Goal: Task Accomplishment & Management: Complete application form

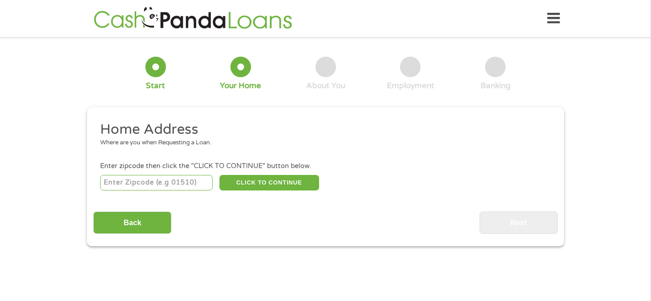
click at [170, 183] on input "number" at bounding box center [156, 183] width 113 height 16
type input "38655"
click at [242, 182] on button "CLICK TO CONTINUE" at bounding box center [269, 183] width 100 height 16
type input "38655"
type input "[GEOGRAPHIC_DATA]"
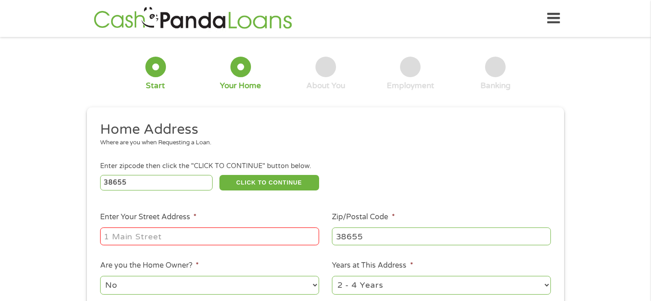
click at [208, 232] on input "Enter Your Street Address *" at bounding box center [209, 236] width 219 height 17
type input "500 [PERSON_NAME] cove"
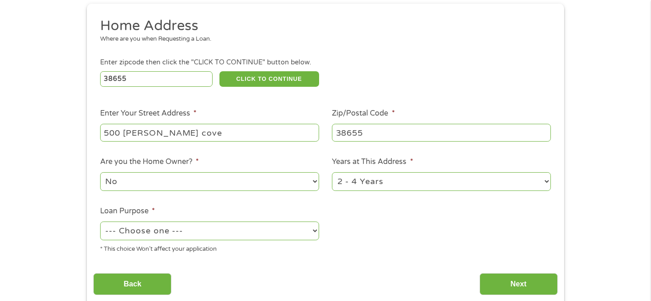
scroll to position [105, 0]
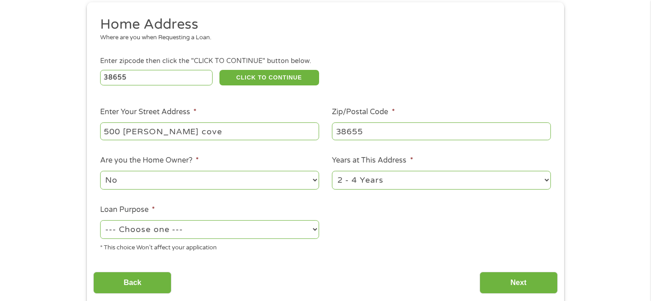
click at [207, 186] on select "No Yes" at bounding box center [209, 180] width 219 height 19
select select "yes"
click at [100, 171] on select "No Yes" at bounding box center [209, 180] width 219 height 19
click at [203, 228] on select "--- Choose one --- Pay Bills Debt Consolidation Home Improvement Major Purchase…" at bounding box center [209, 229] width 219 height 19
select select "homeimprovement"
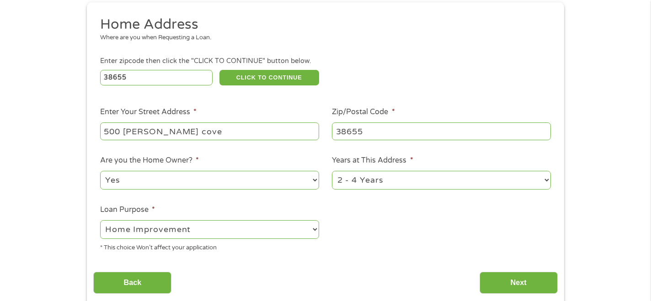
click at [100, 221] on select "--- Choose one --- Pay Bills Debt Consolidation Home Improvement Major Purchase…" at bounding box center [209, 229] width 219 height 19
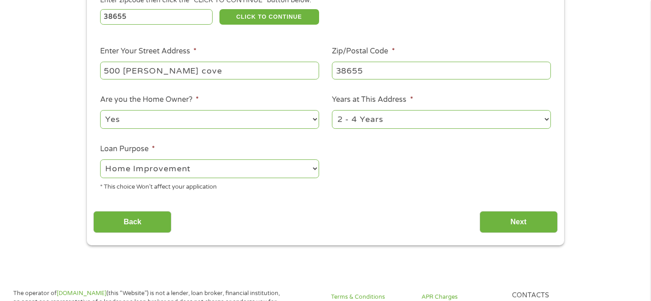
scroll to position [166, 0]
click at [502, 222] on input "Next" at bounding box center [519, 222] width 78 height 22
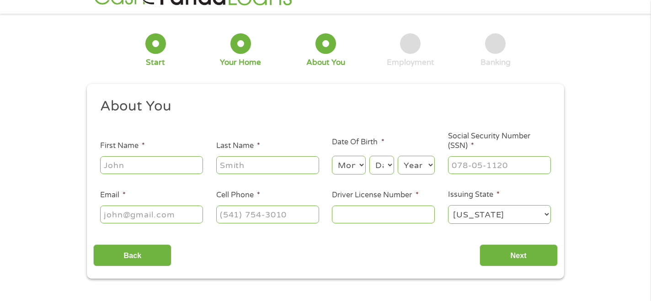
scroll to position [0, 0]
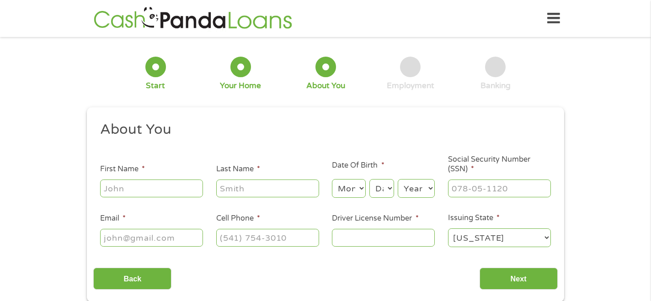
click at [184, 199] on div at bounding box center [151, 188] width 103 height 21
click at [176, 188] on input "First Name *" at bounding box center [151, 188] width 103 height 17
click at [136, 269] on input "Back" at bounding box center [132, 279] width 78 height 22
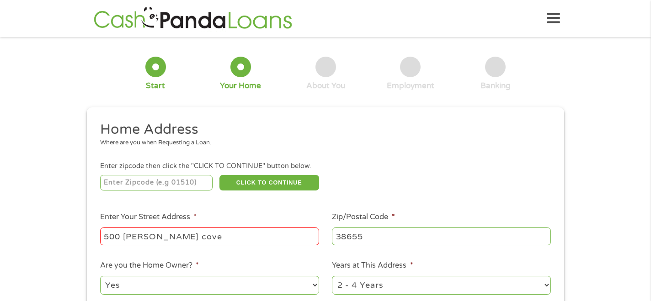
scroll to position [4, 4]
click at [380, 284] on select "1 Year or less 1 - 2 Years 2 - 4 Years Over 4 Years" at bounding box center [441, 285] width 219 height 19
select select "24months"
click at [332, 277] on select "1 Year or less 1 - 2 Years 2 - 4 Years Over 4 Years" at bounding box center [441, 285] width 219 height 19
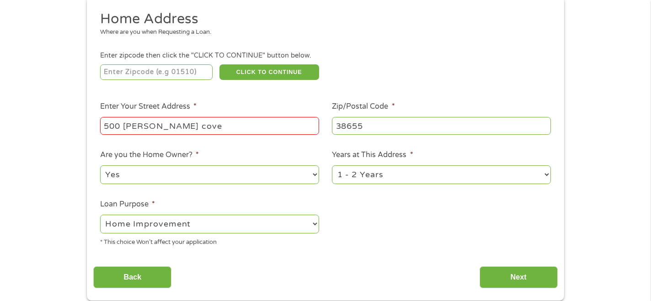
scroll to position [190, 0]
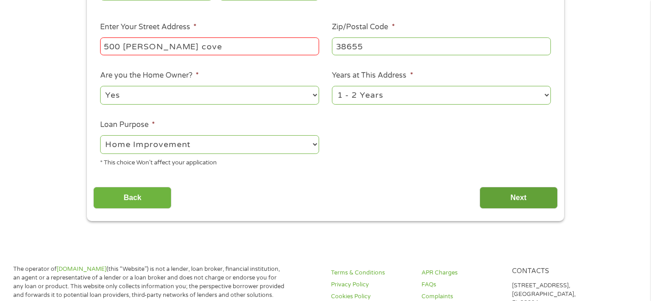
click at [494, 194] on input "Next" at bounding box center [519, 198] width 78 height 22
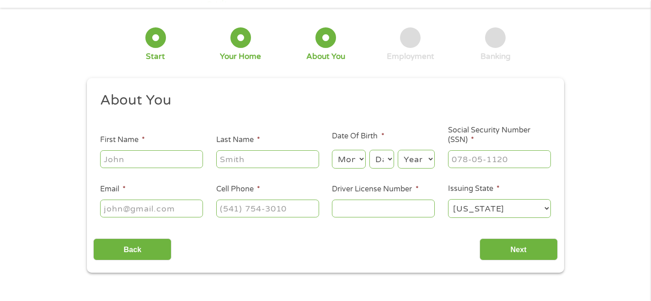
scroll to position [0, 0]
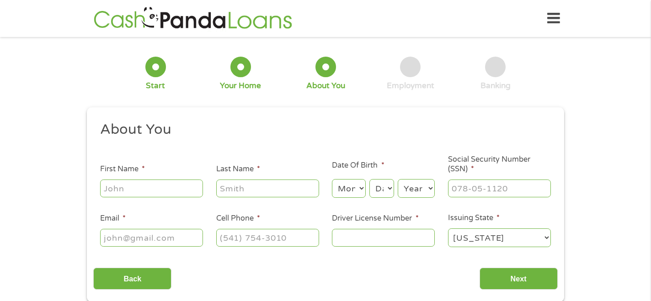
click at [161, 197] on input "First Name *" at bounding box center [151, 188] width 103 height 17
type input "[PERSON_NAME]"
type input "[EMAIL_ADDRESS][DOMAIN_NAME]"
type input "[PHONE_NUMBER]"
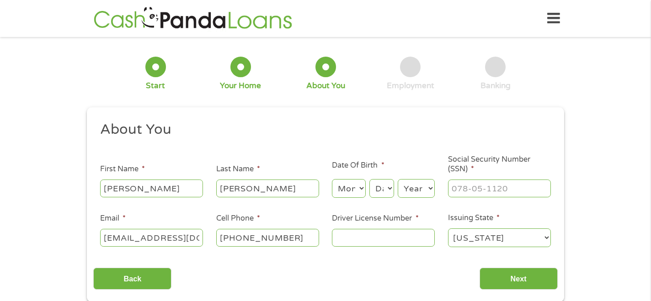
click at [353, 193] on select "Month 1 2 3 4 5 6 7 8 9 10 11 12" at bounding box center [348, 188] width 33 height 19
select select "3"
click at [332, 180] on select "Month 1 2 3 4 5 6 7 8 9 10 11 12" at bounding box center [348, 188] width 33 height 19
click at [387, 188] on select "Day 1 2 3 4 5 6 7 8 9 10 11 12 13 14 15 16 17 18 19 20 21 22 23 24 25 26 27 28 …" at bounding box center [381, 188] width 25 height 19
select select "9"
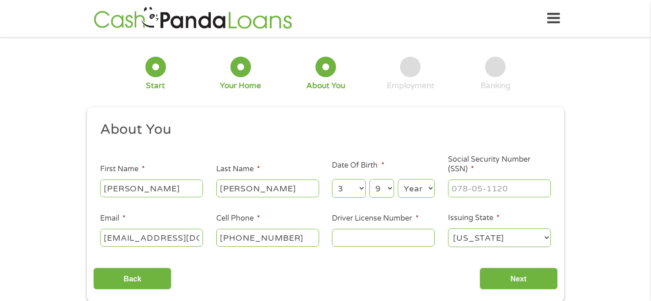
click at [369, 180] on select "Day 1 2 3 4 5 6 7 8 9 10 11 12 13 14 15 16 17 18 19 20 21 22 23 24 25 26 27 28 …" at bounding box center [381, 188] width 25 height 19
click at [414, 194] on select "Year [DATE] 2006 2005 2004 2003 2002 2001 2000 1999 1998 1997 1996 1995 1994 19…" at bounding box center [416, 188] width 37 height 19
select select "1995"
click at [398, 180] on select "Year [DATE] 2006 2005 2004 2003 2002 2001 2000 1999 1998 1997 1996 1995 1994 19…" at bounding box center [416, 188] width 37 height 19
click at [464, 194] on input "___-__-____" at bounding box center [499, 188] width 103 height 17
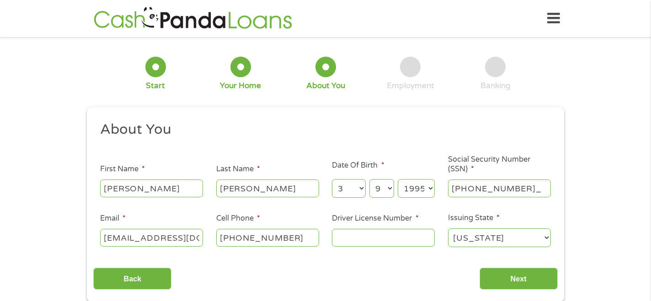
type input "426-79-0232"
click at [365, 235] on input "Driver License Number *" at bounding box center [383, 237] width 103 height 17
type input "802130250"
click at [495, 284] on input "Next" at bounding box center [519, 279] width 78 height 22
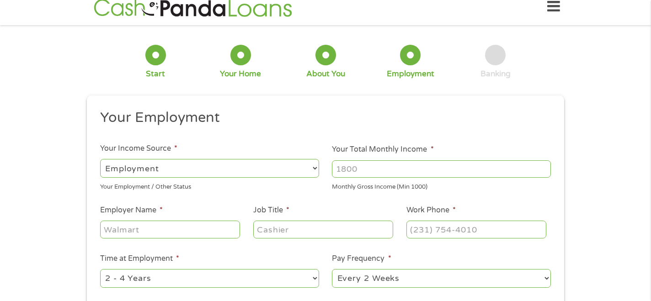
scroll to position [15, 0]
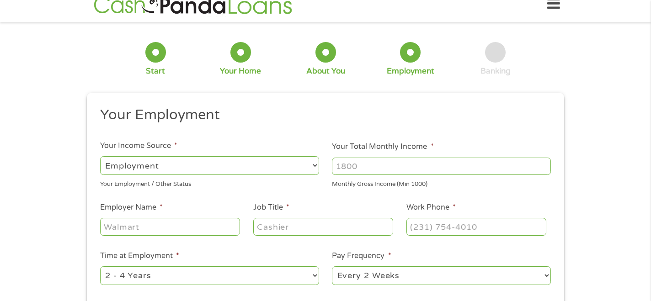
click at [351, 163] on input "Your Total Monthly Income *" at bounding box center [441, 166] width 219 height 17
type input "6"
type input "6500"
click at [127, 232] on input "Employer Name *" at bounding box center [170, 226] width 140 height 17
type input "EquiPro Holdings"
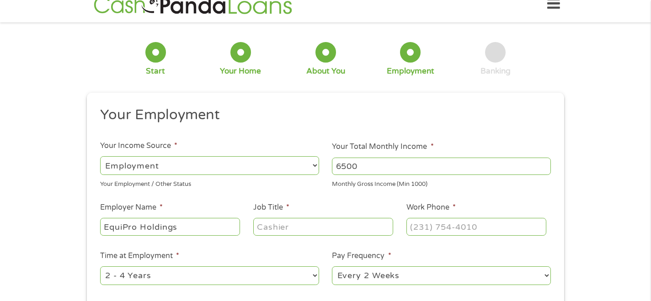
click at [261, 227] on input "Job Title *" at bounding box center [323, 226] width 140 height 17
type input "Marketing director"
click at [485, 229] on input "(___) ___-____" at bounding box center [476, 226] width 140 height 17
type input "[PHONE_NUMBER]"
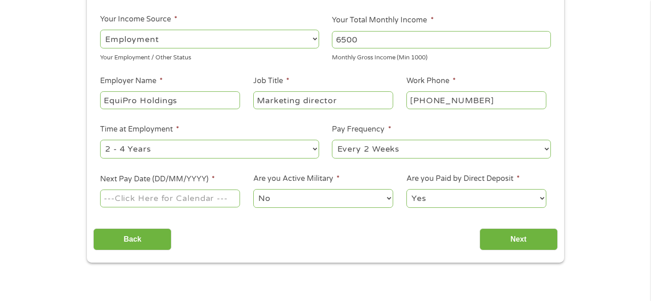
scroll to position [142, 0]
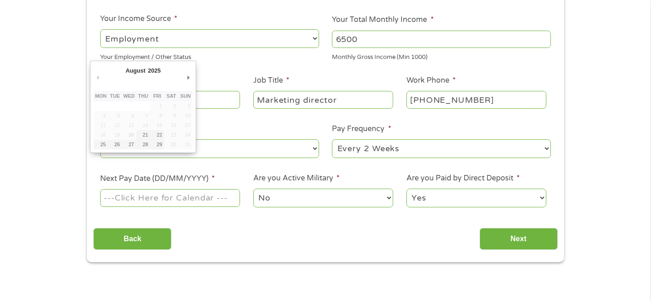
click at [188, 199] on input "Next Pay Date (DD/MM/YYYY) *" at bounding box center [170, 197] width 140 height 17
type input "[DATE]"
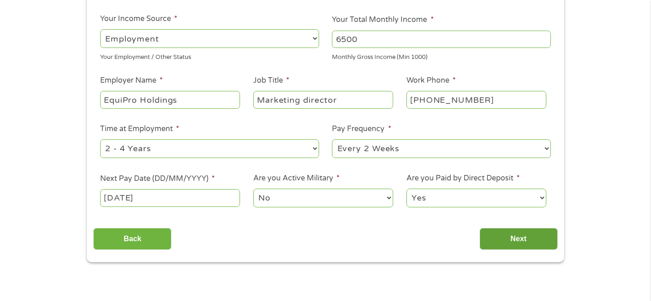
click at [501, 242] on input "Next" at bounding box center [519, 239] width 78 height 22
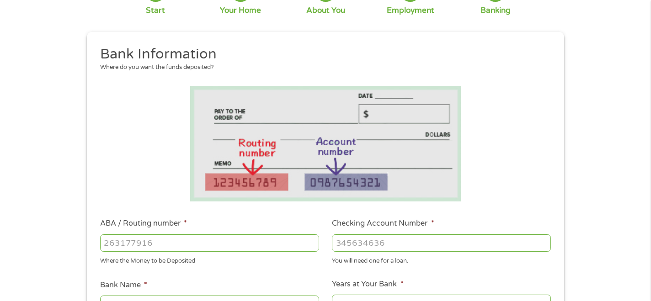
scroll to position [202, 0]
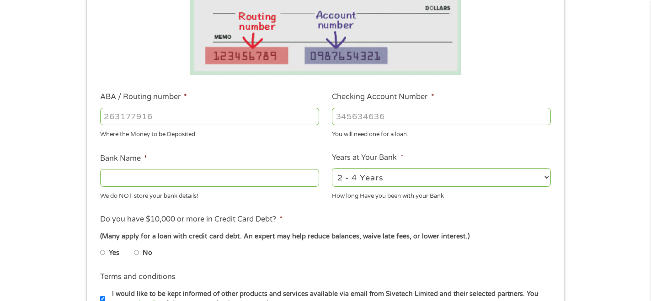
click at [155, 115] on input "ABA / Routing number *" at bounding box center [209, 116] width 219 height 17
click at [348, 176] on select "2 - 4 Years 6 - 12 Months 1 - 2 Years Over 4 Years" at bounding box center [441, 177] width 219 height 19
click at [332, 168] on select "2 - 4 Years 6 - 12 Months 1 - 2 Years Over 4 Years" at bounding box center [441, 177] width 219 height 19
click at [246, 123] on input "ABA / Routing number *" at bounding box center [209, 116] width 219 height 17
type input "065305436"
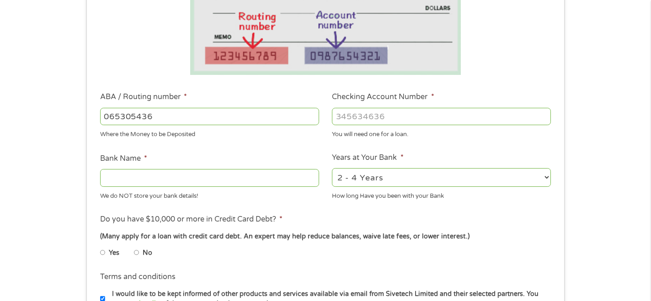
type input "REGIONS BANK"
type input "065305436"
click at [349, 118] on input "Checking Account Number *" at bounding box center [441, 116] width 219 height 17
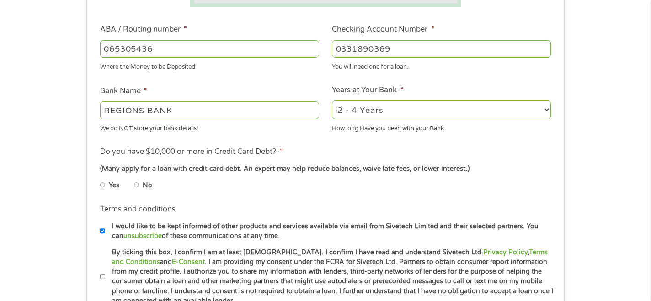
scroll to position [324, 0]
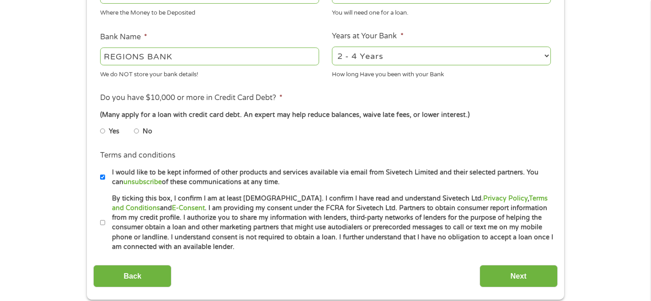
type input "0331890369"
click at [138, 131] on input "No" at bounding box center [136, 131] width 5 height 15
radio input "true"
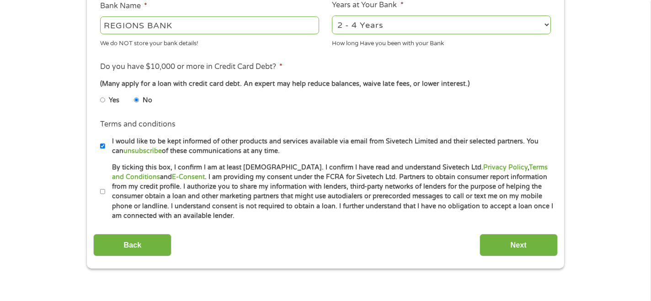
scroll to position [367, 0]
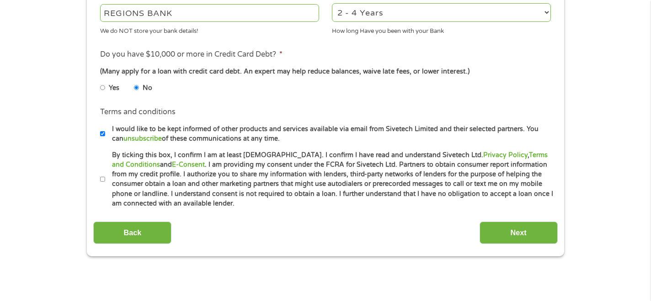
click at [107, 183] on label "By ticking this box, I confirm I am at least [DEMOGRAPHIC_DATA]. I confirm I ha…" at bounding box center [329, 179] width 449 height 59
click at [106, 183] on input "By ticking this box, I confirm I am at least [DEMOGRAPHIC_DATA]. I confirm I ha…" at bounding box center [102, 179] width 5 height 15
checkbox input "true"
click at [509, 228] on input "Next" at bounding box center [519, 233] width 78 height 22
click at [508, 236] on input "Next" at bounding box center [519, 233] width 78 height 22
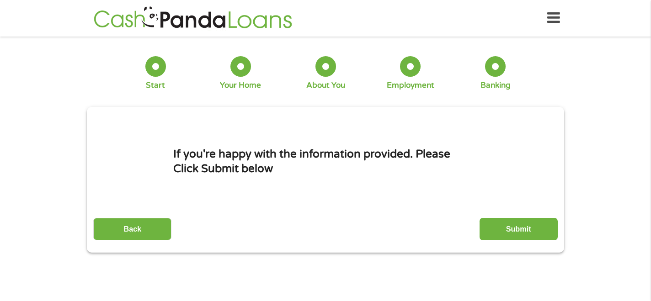
scroll to position [0, 0]
click at [493, 236] on input "Submit" at bounding box center [519, 230] width 78 height 22
